Goal: Task Accomplishment & Management: Manage account settings

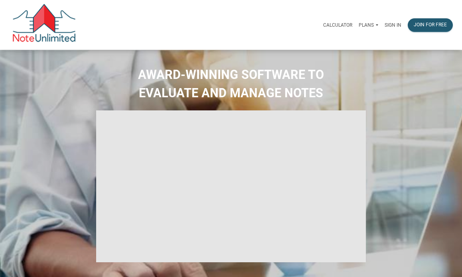
select select
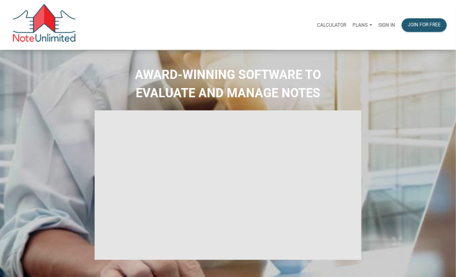
type input "Introduction to new features"
select select
click at [382, 27] on p "Sign in" at bounding box center [386, 25] width 17 height 6
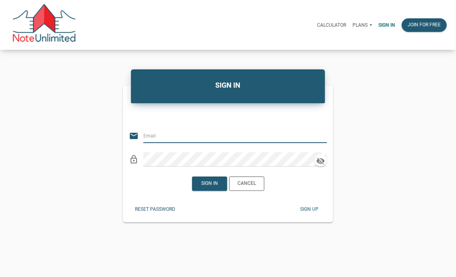
click at [163, 133] on input "email" at bounding box center [230, 136] width 174 height 14
type input "[PERSON_NAME][EMAIL_ADDRESS][DOMAIN_NAME]"
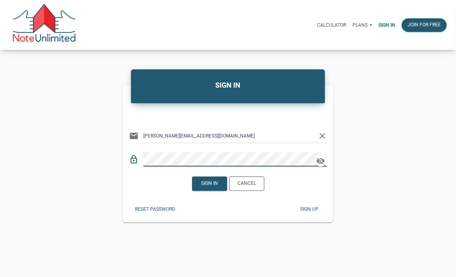
click at [310, 213] on div "Sign up" at bounding box center [309, 209] width 18 height 7
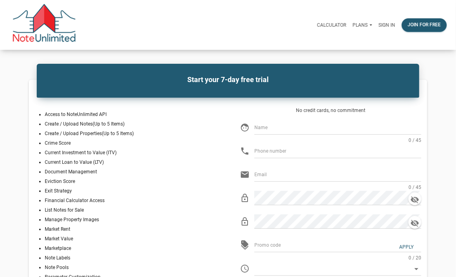
click at [383, 21] on div "Sign in" at bounding box center [386, 25] width 23 height 22
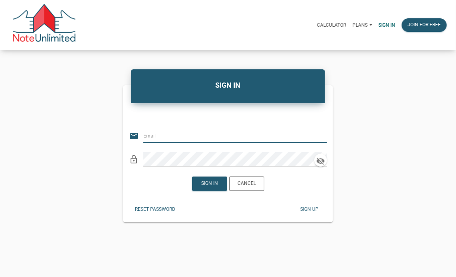
click at [183, 138] on input "email" at bounding box center [230, 136] width 174 height 14
type input "[PERSON_NAME][EMAIL_ADDRESS][DOMAIN_NAME]"
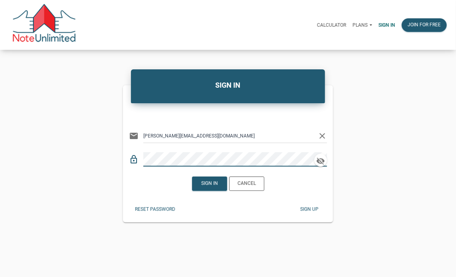
click at [260, 212] on div "Reset password Sign up" at bounding box center [228, 210] width 210 height 26
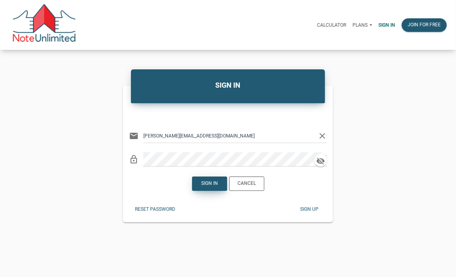
click at [210, 186] on div "Sign in" at bounding box center [209, 183] width 17 height 7
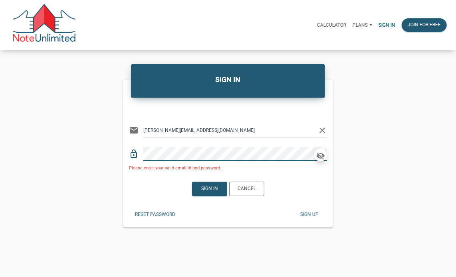
click at [322, 155] on icon "button" at bounding box center [321, 156] width 10 height 9
click at [160, 214] on div "Reset password" at bounding box center [155, 214] width 40 height 7
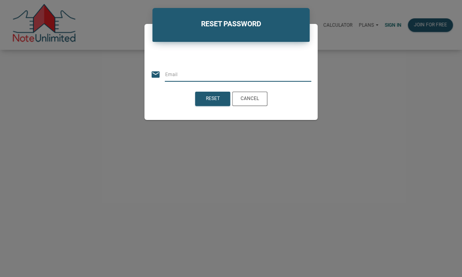
click at [180, 77] on input "email" at bounding box center [238, 74] width 146 height 14
type input "[PERSON_NAME][EMAIL_ADDRESS][DOMAIN_NAME]"
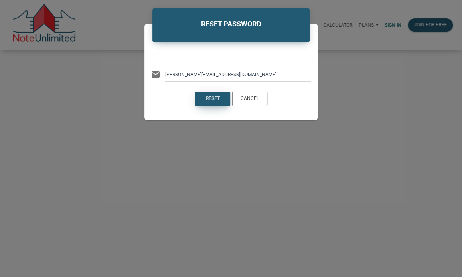
click at [217, 101] on div "Reset" at bounding box center [212, 98] width 14 height 7
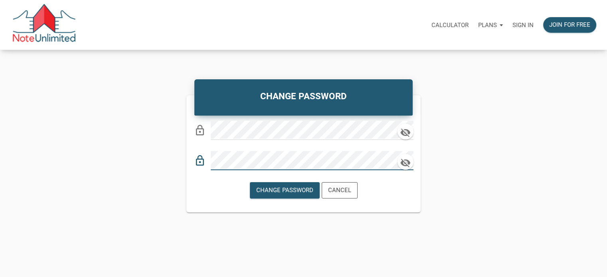
click at [543, 162] on div "CHANGE PASSWORD lock_outline lock_outline Change Password Cancel" at bounding box center [303, 146] width 607 height 131
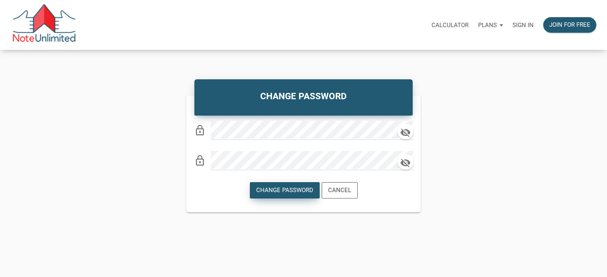
click at [282, 193] on div "Change Password" at bounding box center [284, 190] width 57 height 9
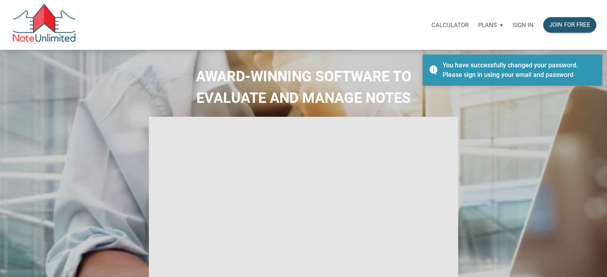
type input "Introduction to new features"
select select
click at [523, 24] on p "Sign in" at bounding box center [522, 25] width 21 height 7
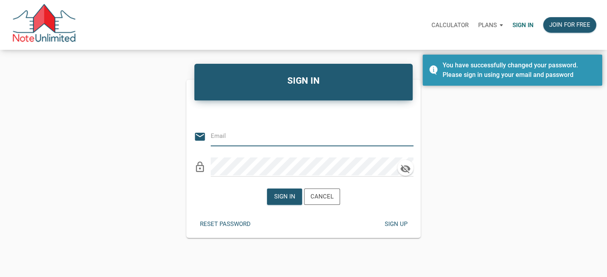
click at [305, 134] on input "email" at bounding box center [306, 136] width 191 height 18
type input "[PERSON_NAME][EMAIL_ADDRESS][DOMAIN_NAME]"
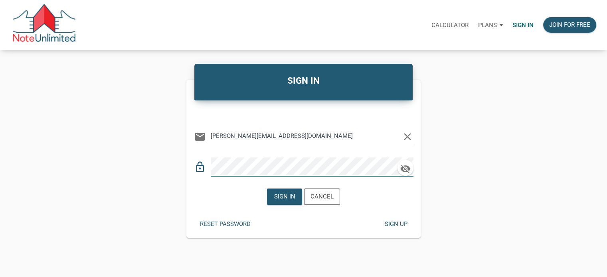
click at [310, 225] on div "Reset password Sign up" at bounding box center [303, 225] width 235 height 28
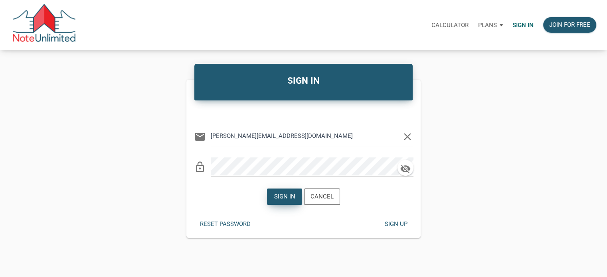
click at [288, 193] on div "Sign in" at bounding box center [284, 196] width 21 height 9
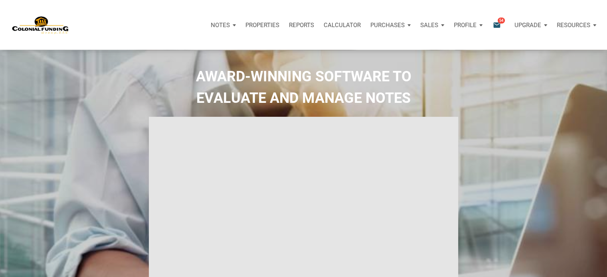
type input "Introduction to new features"
select select
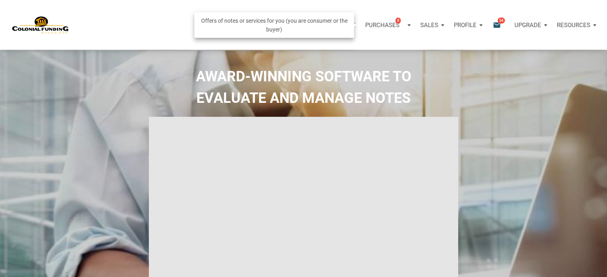
click at [410, 24] on div "Purchases 8" at bounding box center [387, 25] width 55 height 24
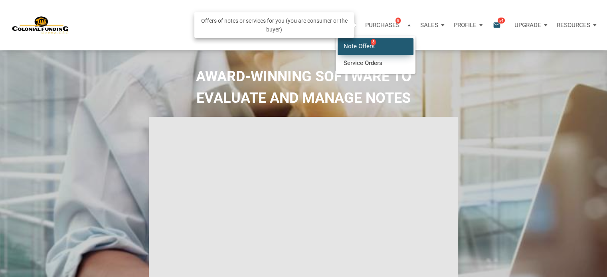
click at [362, 50] on link "Note Offers 8" at bounding box center [375, 46] width 76 height 16
